Goal: Obtain resource: Obtain resource

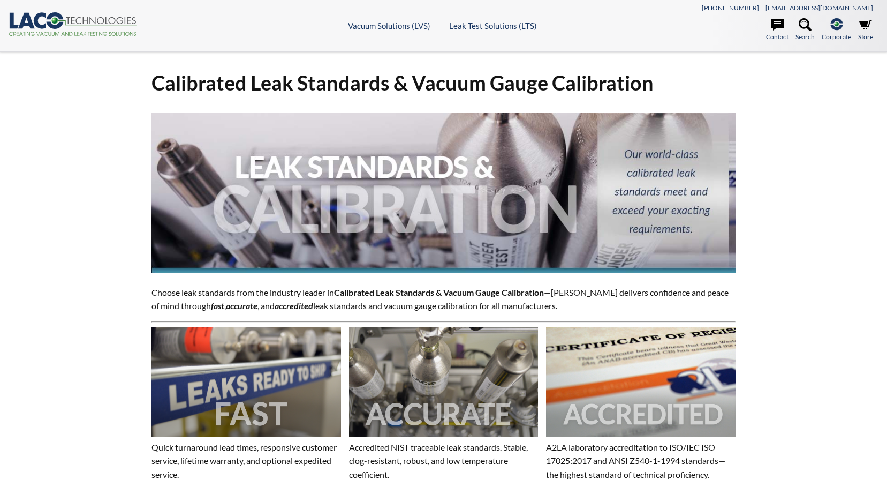
select select "Language Translate Widget"
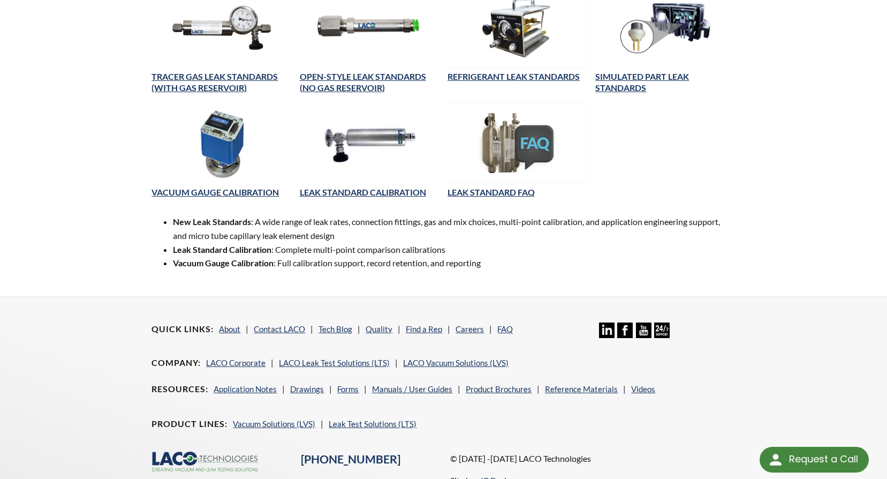
scroll to position [568, 0]
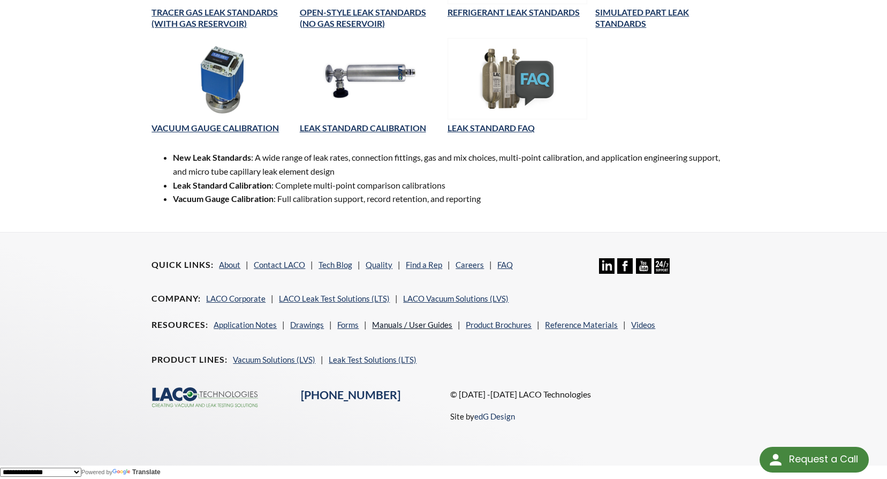
click at [414, 323] on link "Manuals / User Guides" at bounding box center [412, 325] width 80 height 10
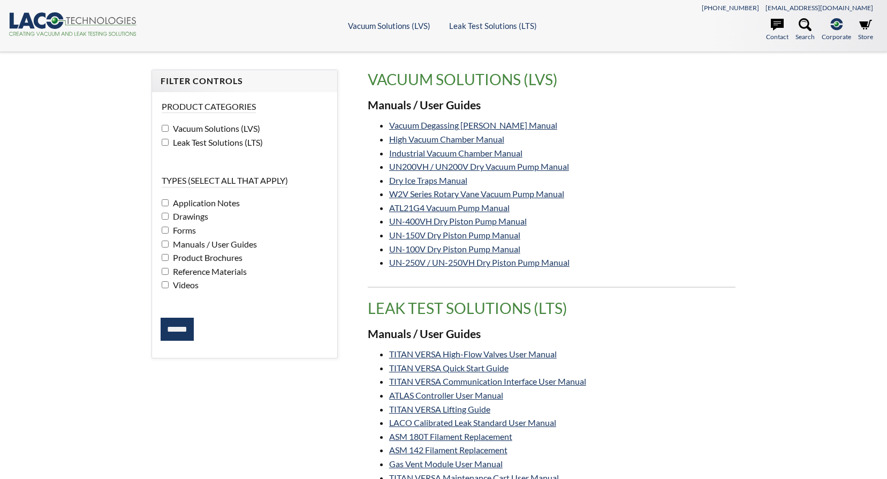
select select "Language Translate Widget"
